Goal: Browse casually: Explore the website without a specific task or goal

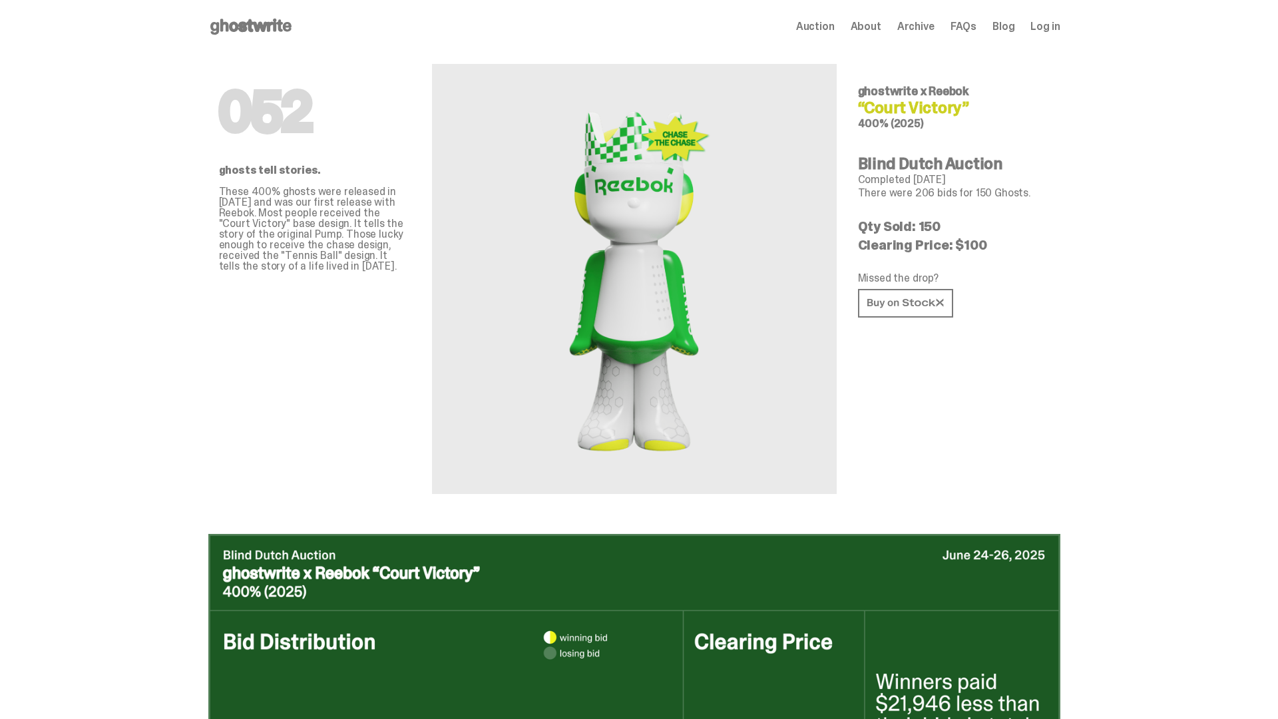
scroll to position [647, 0]
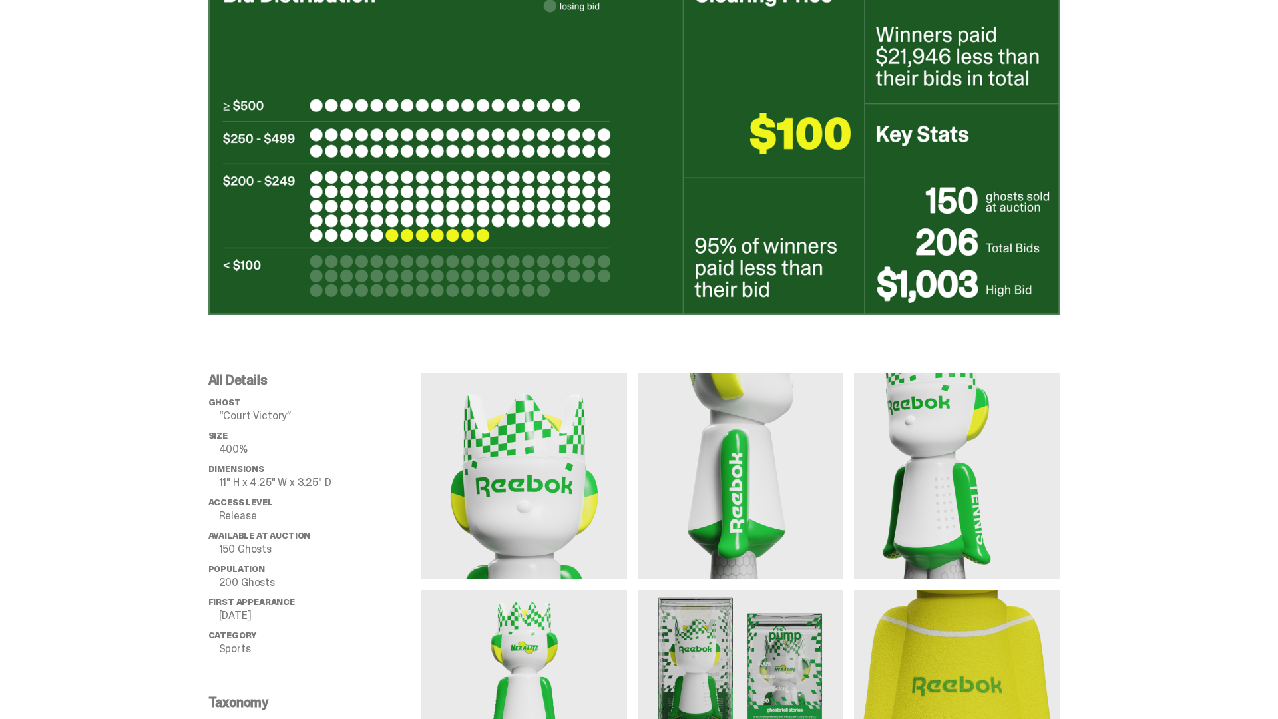
scroll to position [2230, 0]
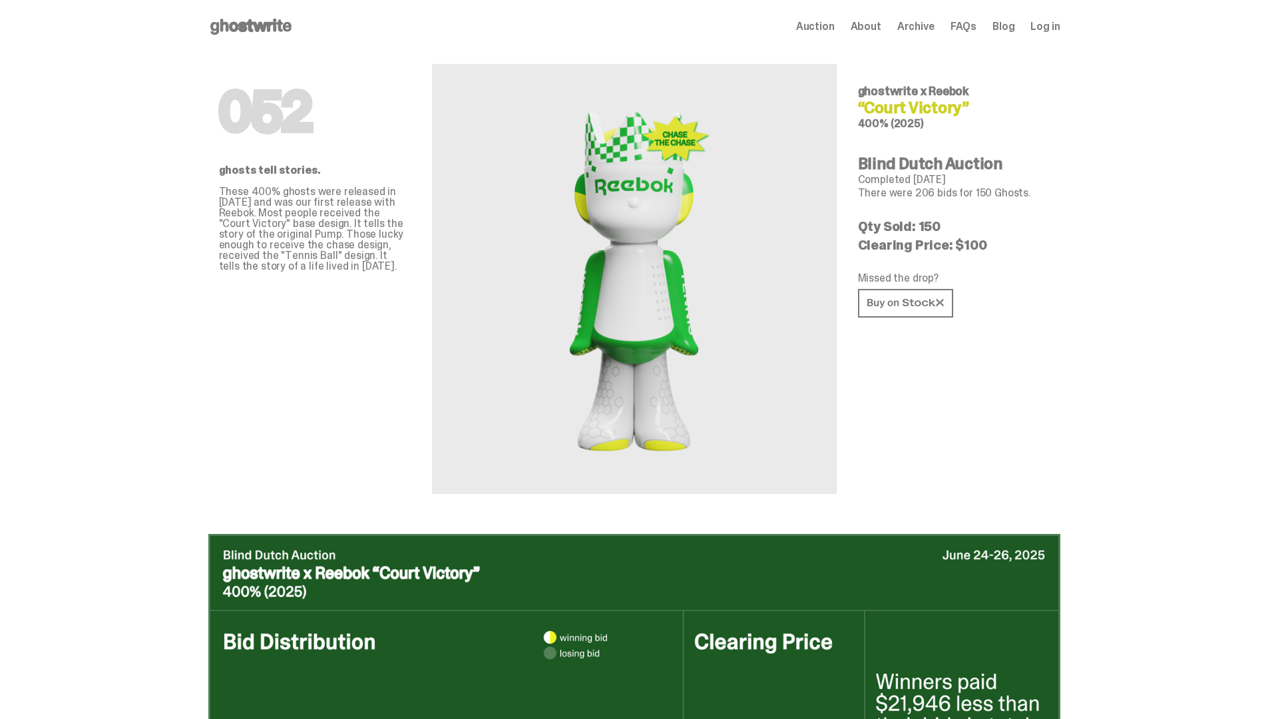
scroll to position [2230, 0]
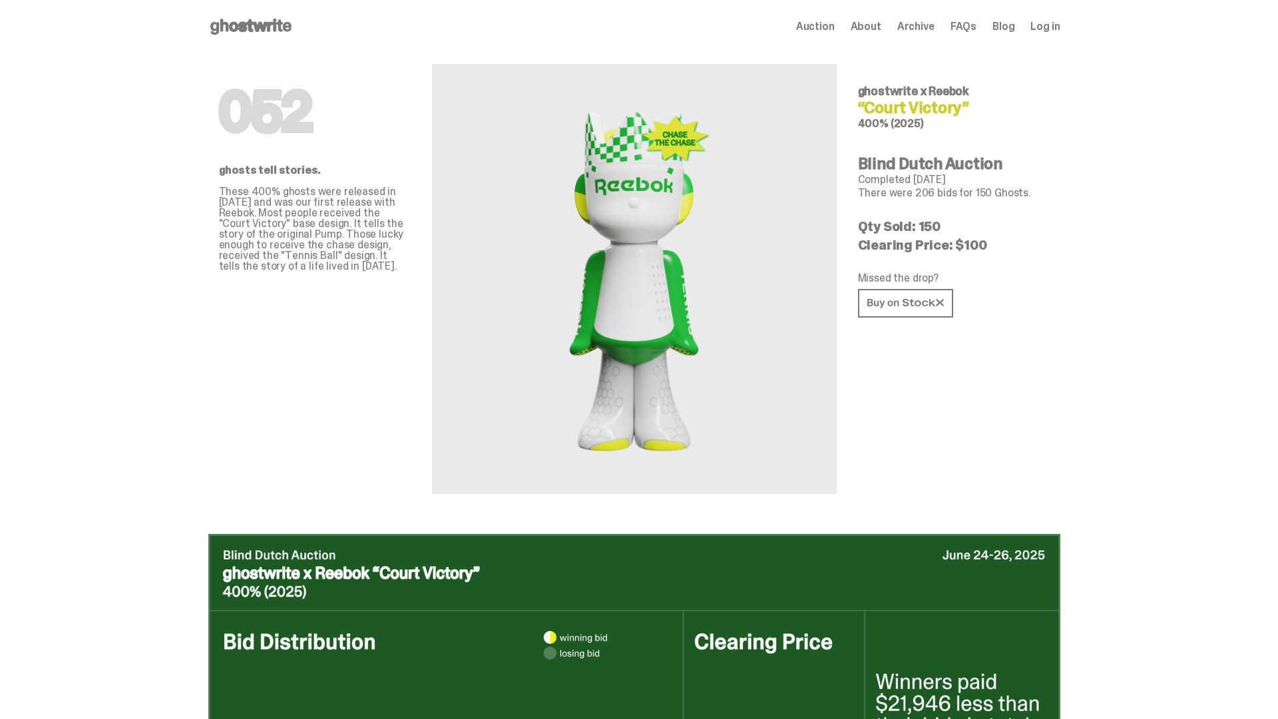
scroll to position [2230, 0]
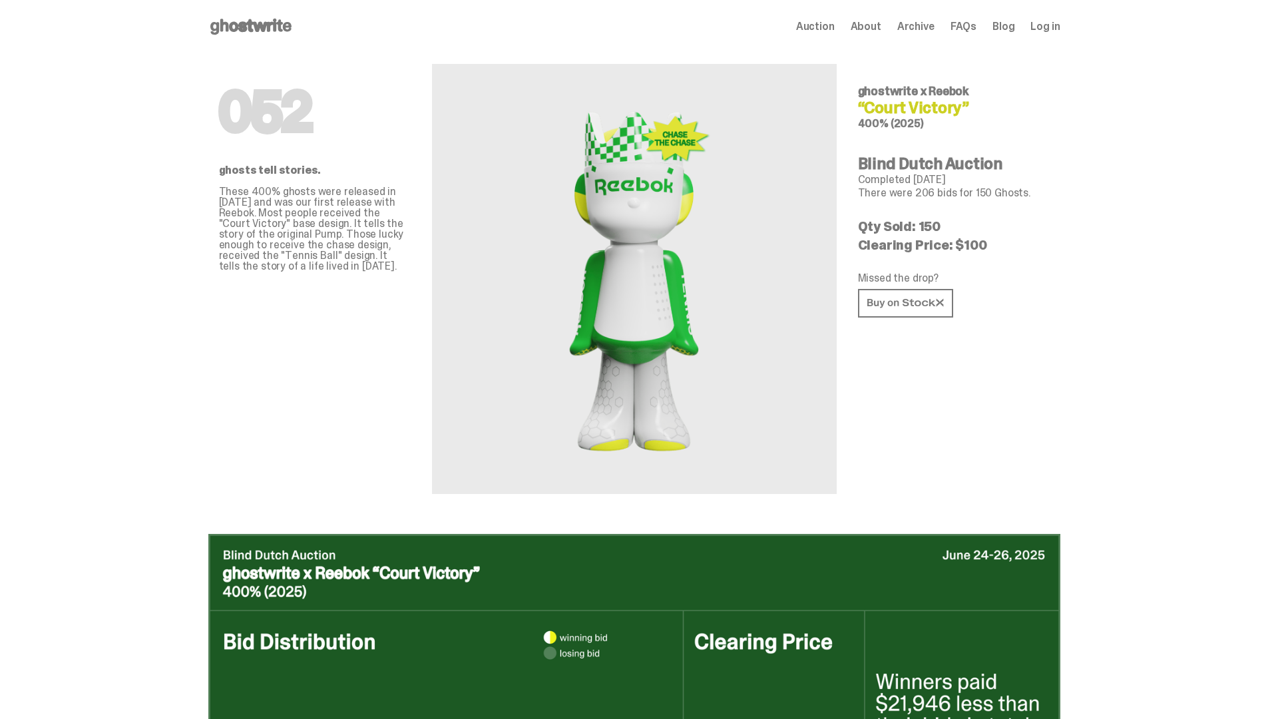
scroll to position [2230, 0]
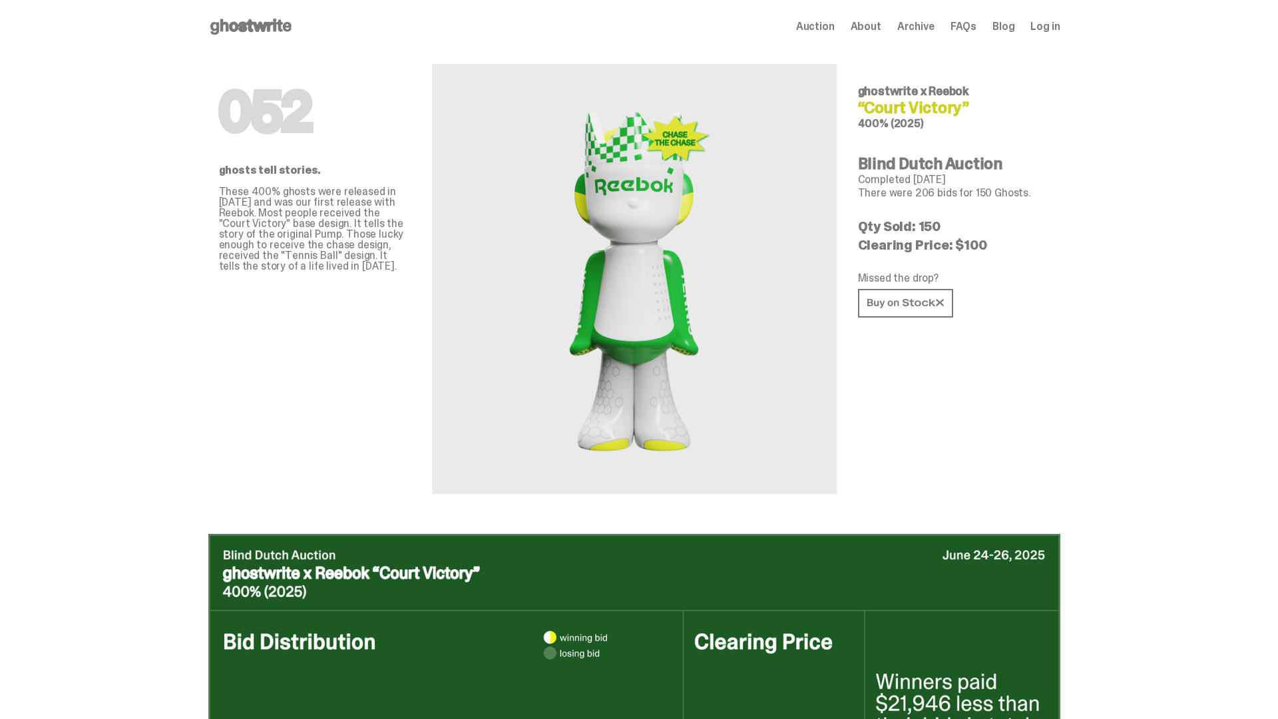
scroll to position [2230, 0]
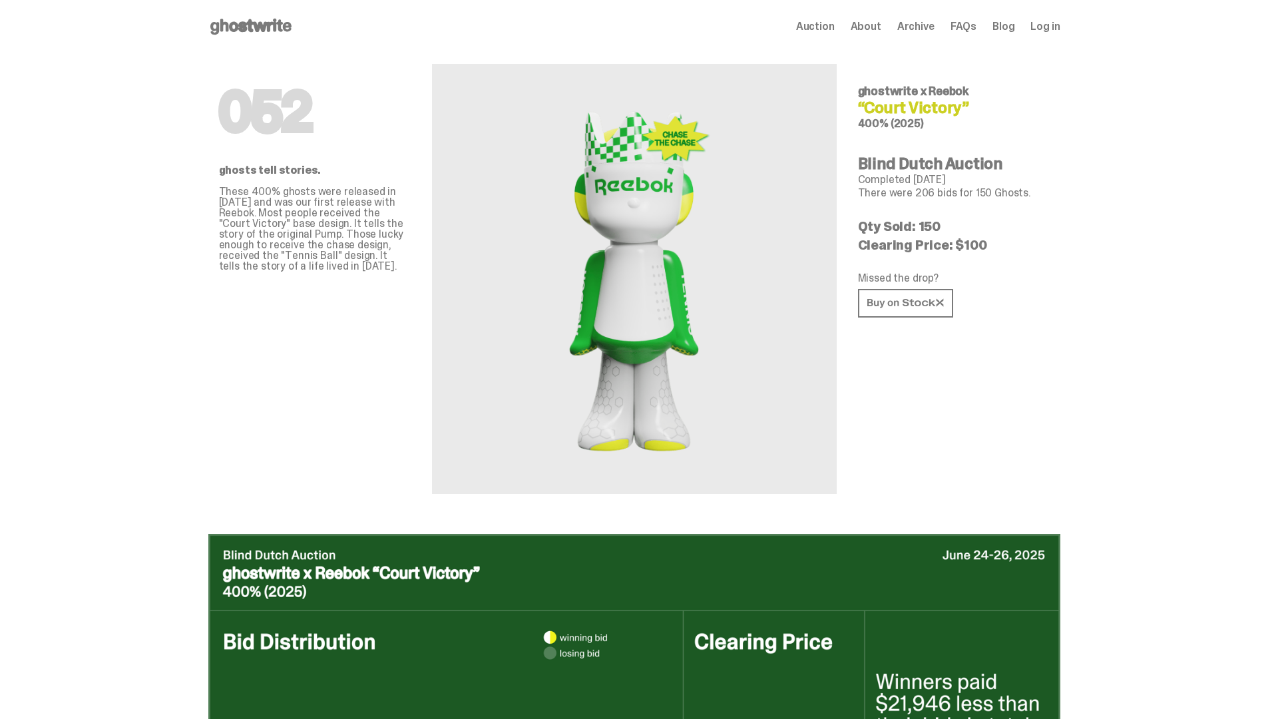
scroll to position [2230, 0]
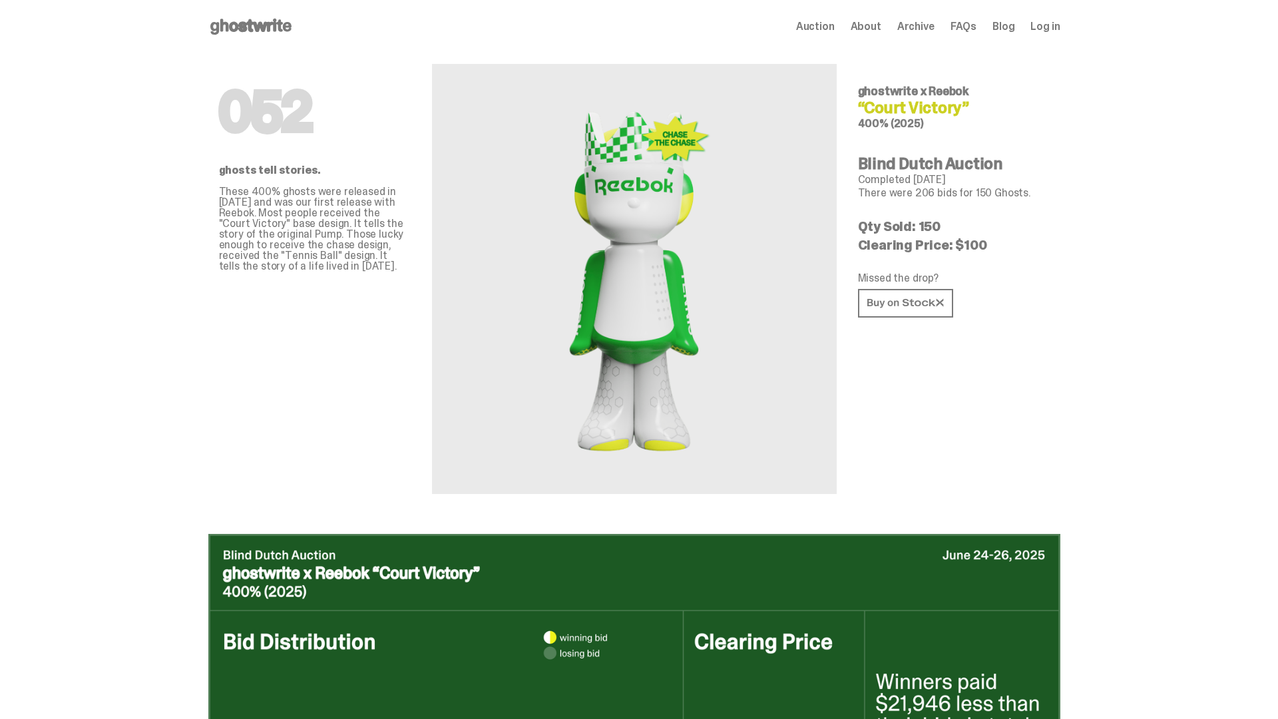
scroll to position [2230, 0]
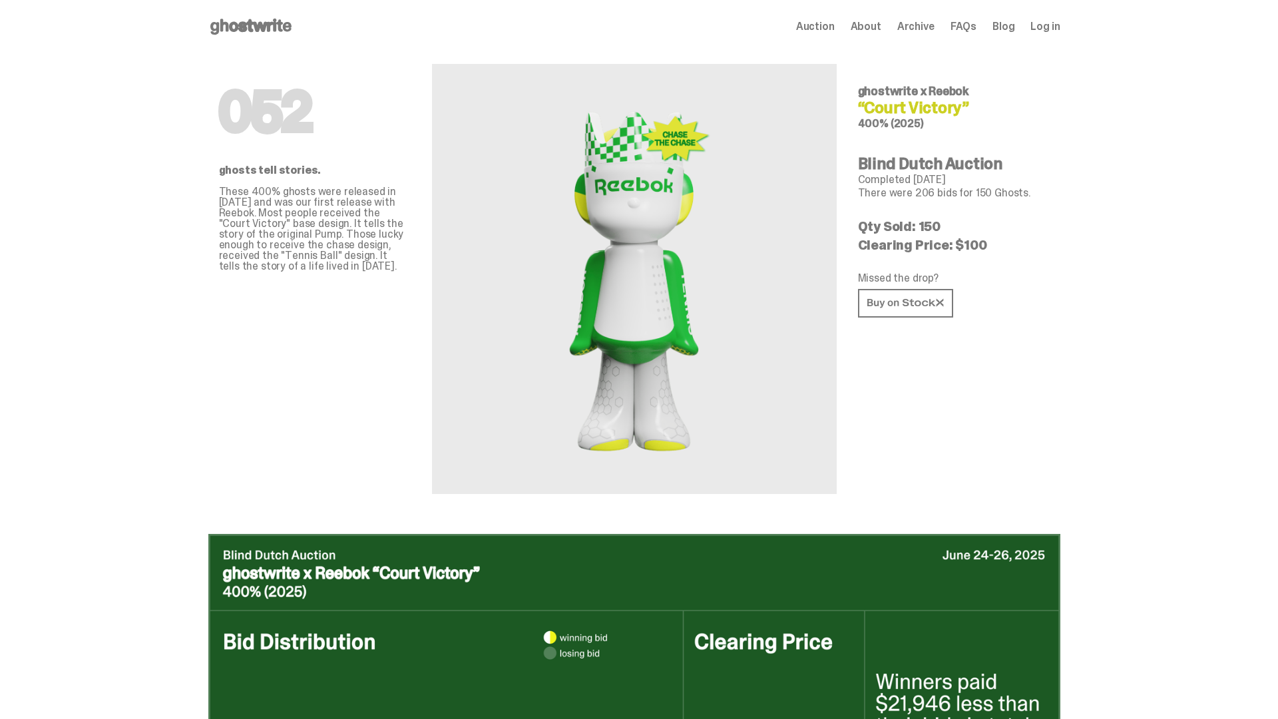
scroll to position [2230, 0]
